Goal: Task Accomplishment & Management: Manage account settings

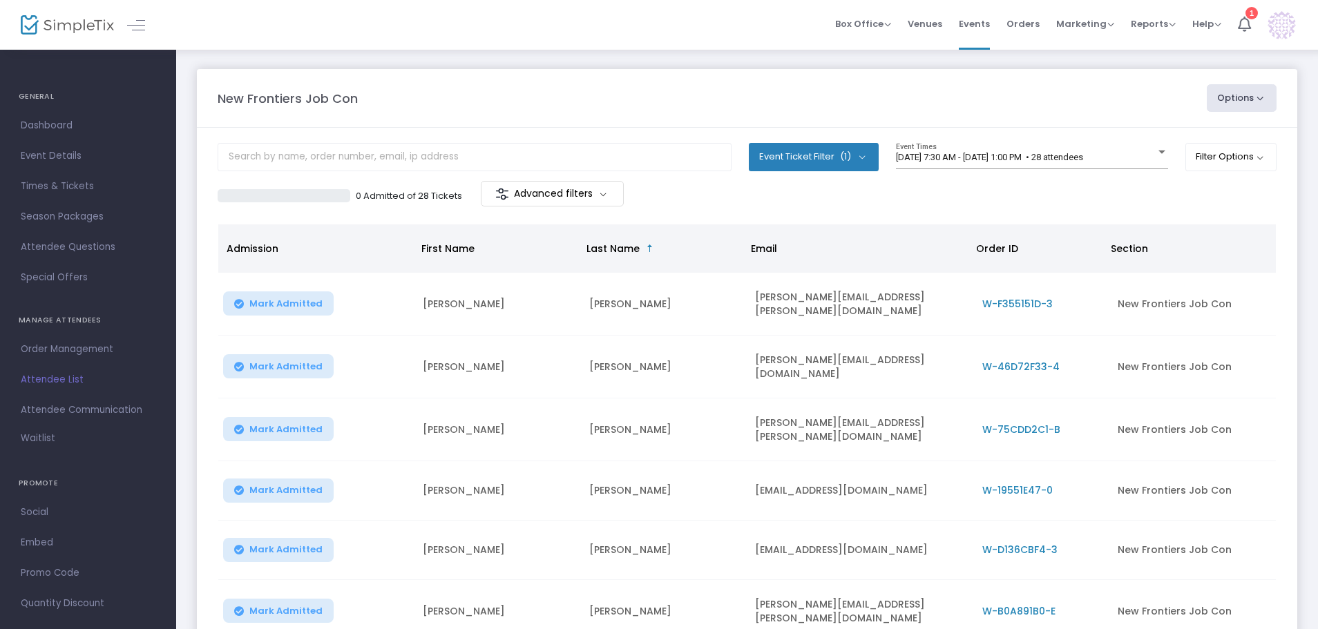
click at [166, 21] on m-brand at bounding box center [88, 25] width 176 height 50
click at [182, 32] on div "Box Office Sell Tickets Bookings Sell Season Pass Venues Memberships Events Ord…" at bounding box center [747, 25] width 1142 height 50
drag, startPoint x: 172, startPoint y: 12, endPoint x: 163, endPoint y: 12, distance: 9.0
click at [172, 12] on m-brand at bounding box center [88, 25] width 176 height 50
click at [187, 104] on div "New Frontiers Job Con Options Export List Print Name Tags Export to Mailchimp S…" at bounding box center [747, 456] width 1142 height 817
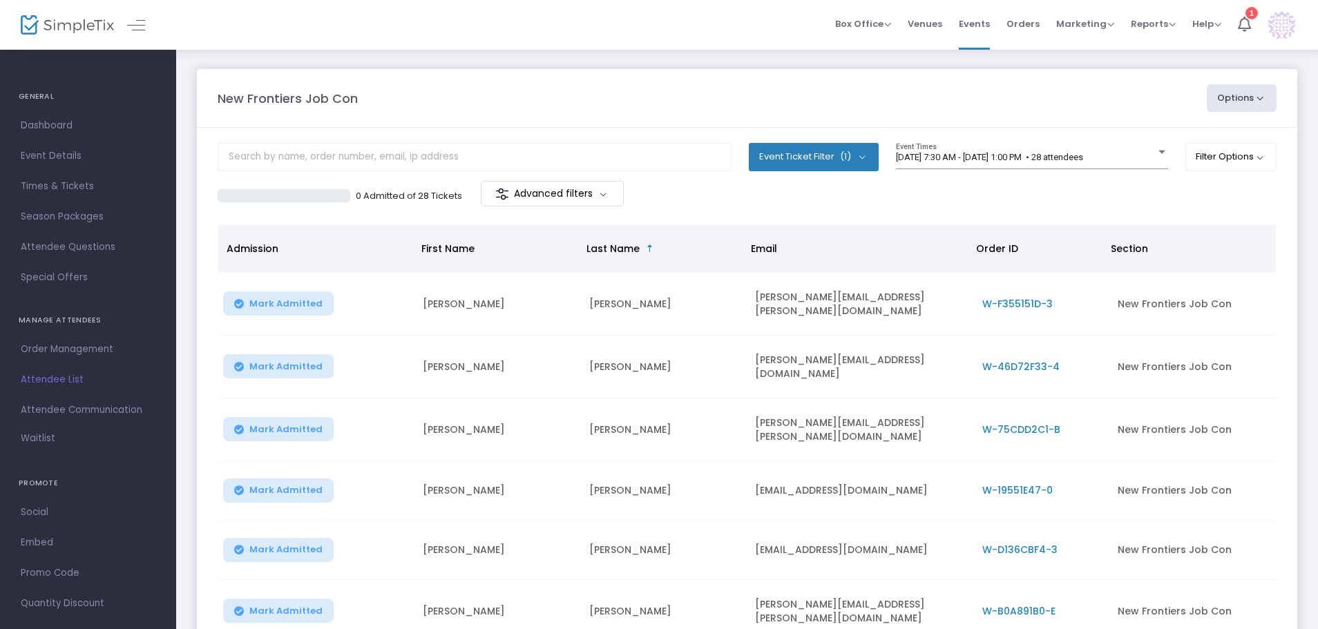
click at [1238, 106] on button "Options" at bounding box center [1242, 98] width 70 height 28
click at [1194, 131] on li "Export List" at bounding box center [1204, 139] width 127 height 27
radio input "false"
radio input "true"
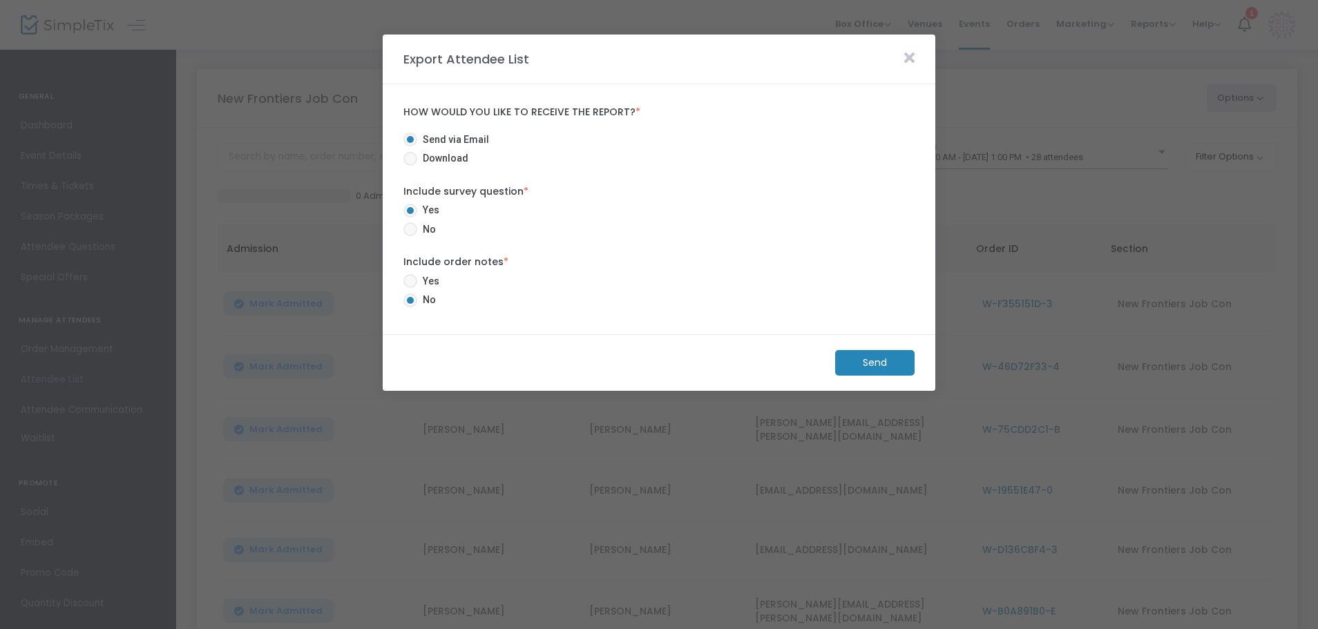
click at [428, 156] on span "Download" at bounding box center [442, 158] width 51 height 15
click at [410, 166] on input "Download" at bounding box center [410, 166] width 1 height 1
radio input "true"
click at [853, 362] on m-button "Download" at bounding box center [863, 363] width 103 height 26
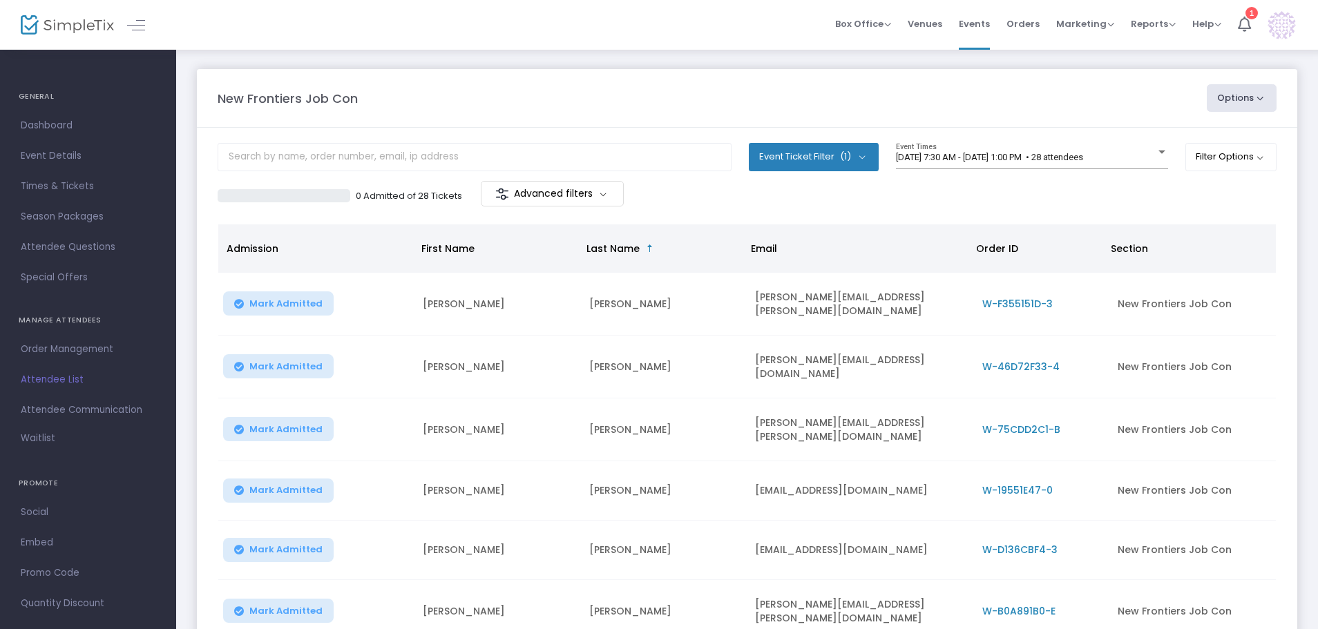
click at [1271, 99] on button "Options" at bounding box center [1242, 98] width 70 height 28
click at [1226, 137] on li "Export List" at bounding box center [1204, 139] width 127 height 27
radio input "true"
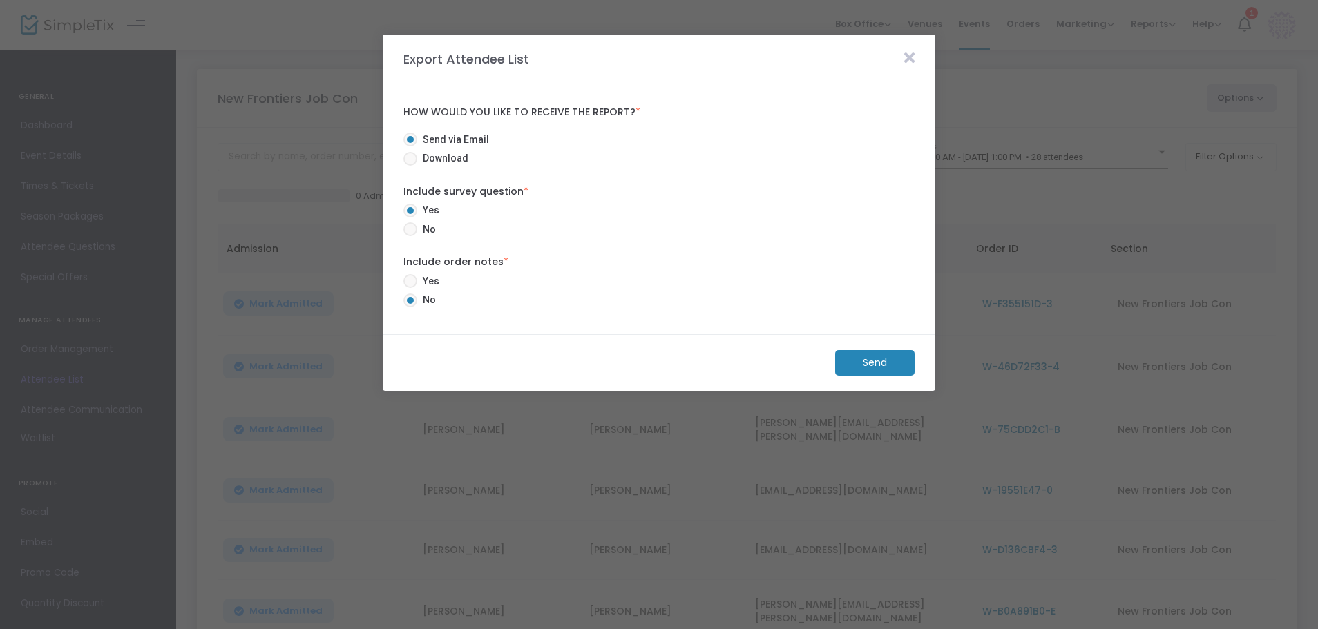
click at [449, 156] on span "Download" at bounding box center [442, 158] width 51 height 15
click at [410, 166] on input "Download" at bounding box center [410, 166] width 1 height 1
radio input "true"
click at [871, 366] on m-button "Download" at bounding box center [863, 363] width 103 height 26
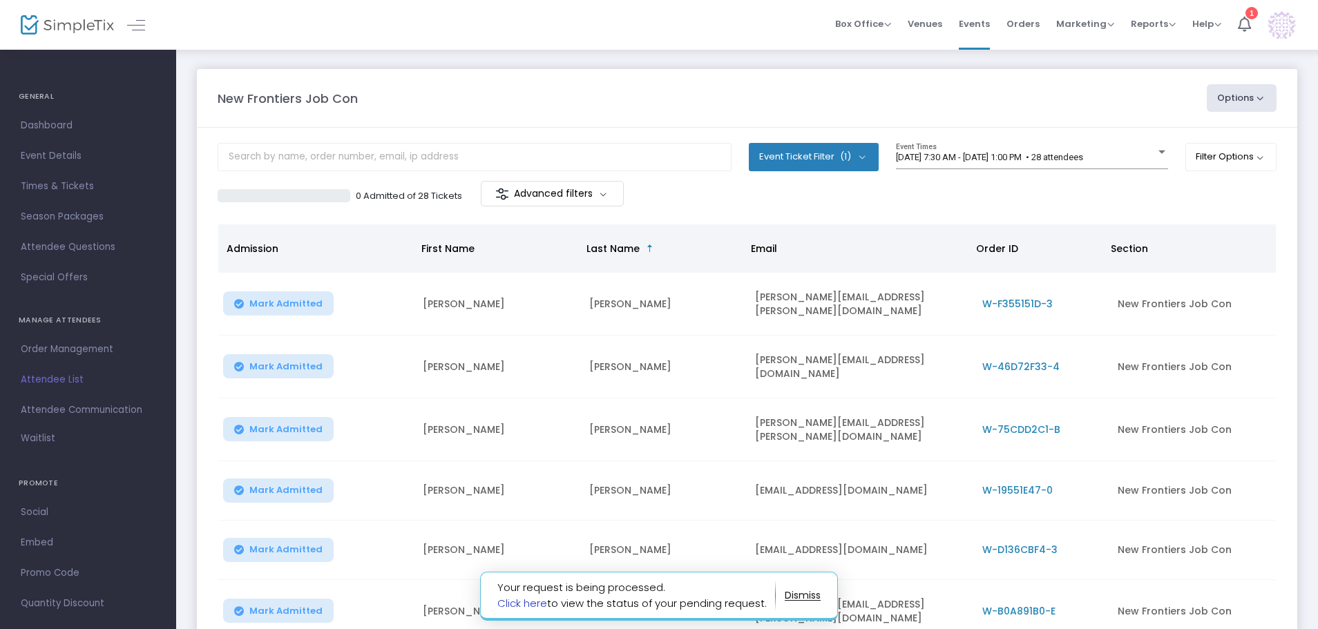
click at [531, 602] on link "Click here" at bounding box center [522, 603] width 50 height 15
